Goal: Check status

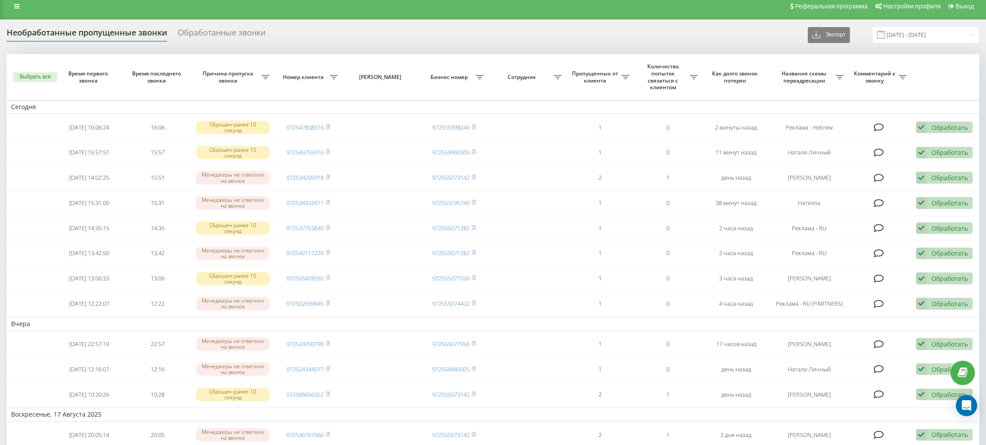
scroll to position [7, 0]
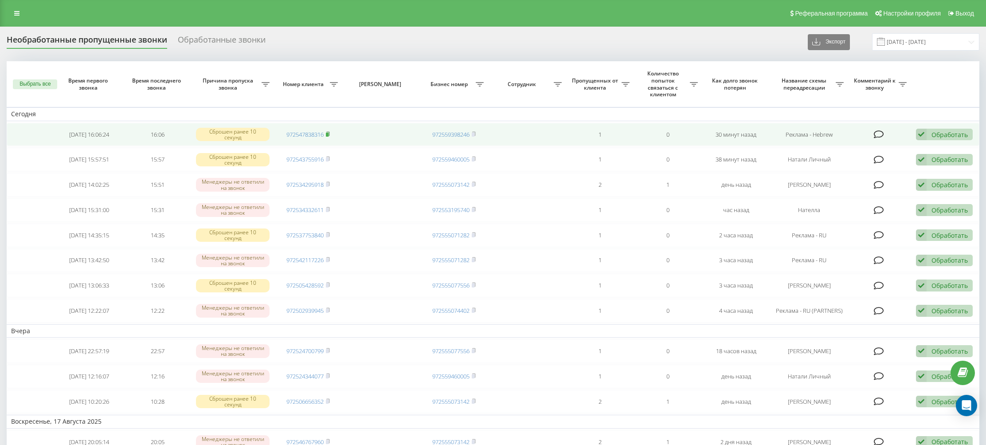
click at [329, 134] on rect at bounding box center [327, 135] width 3 height 4
